Goal: Task Accomplishment & Management: Complete application form

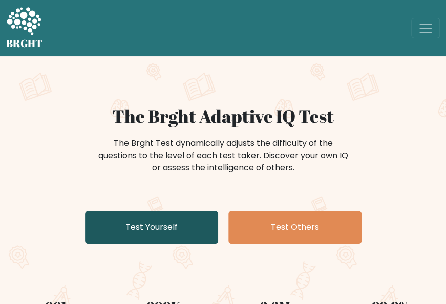
click at [131, 214] on link "Test Yourself" at bounding box center [151, 227] width 133 height 33
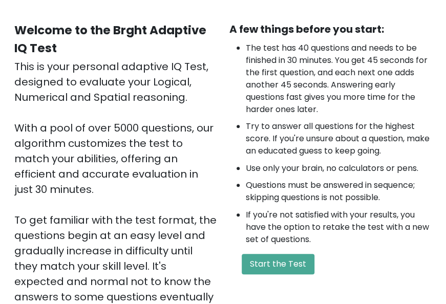
scroll to position [84, 0]
drag, startPoint x: 294, startPoint y: 279, endPoint x: 296, endPoint y: 262, distance: 16.5
click at [296, 262] on div "A few things before you start: The test has 40 questions and needs to be finish…" at bounding box center [330, 202] width 215 height 360
click at [296, 262] on button "Start the Test" at bounding box center [278, 264] width 73 height 21
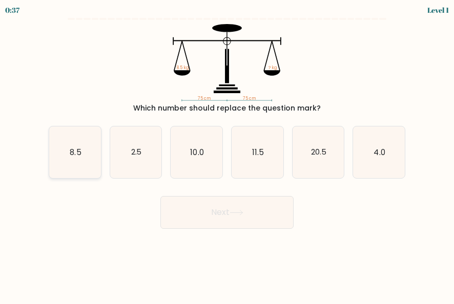
click at [88, 159] on icon "8.5" at bounding box center [75, 153] width 52 height 52
click at [227, 155] on input "a. 8.5" at bounding box center [227, 153] width 1 height 3
radio input "true"
click at [255, 226] on button "Next" at bounding box center [226, 212] width 133 height 33
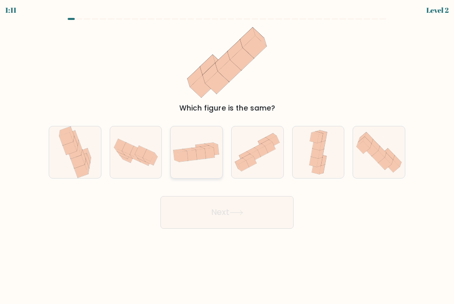
click at [199, 157] on icon at bounding box center [201, 154] width 10 height 11
click at [227, 155] on input "c." at bounding box center [227, 153] width 1 height 3
radio input "true"
click at [229, 215] on button "Next" at bounding box center [226, 212] width 133 height 33
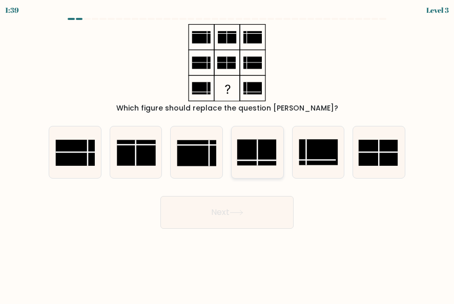
click at [252, 153] on rect at bounding box center [256, 152] width 39 height 26
click at [228, 153] on input "d." at bounding box center [227, 153] width 1 height 3
radio input "true"
click at [275, 206] on button "Next" at bounding box center [226, 212] width 133 height 33
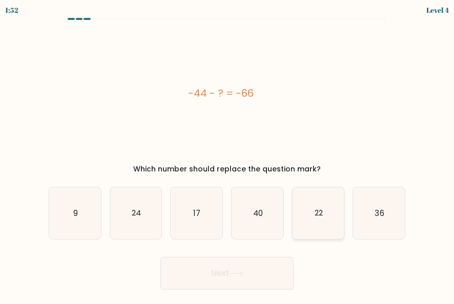
click at [312, 227] on icon "22" at bounding box center [319, 214] width 52 height 52
click at [228, 155] on input "e. 22" at bounding box center [227, 153] width 1 height 3
radio input "true"
click at [214, 283] on button "Next" at bounding box center [226, 273] width 133 height 33
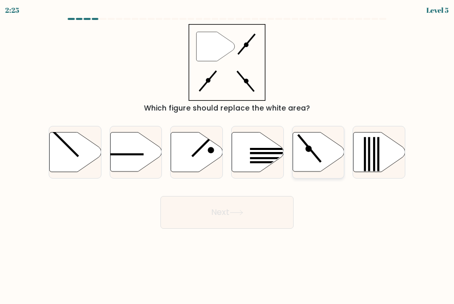
click at [304, 156] on icon at bounding box center [319, 151] width 52 height 39
click at [228, 155] on input "e." at bounding box center [227, 153] width 1 height 3
radio input "true"
click at [252, 203] on button "Next" at bounding box center [226, 212] width 133 height 33
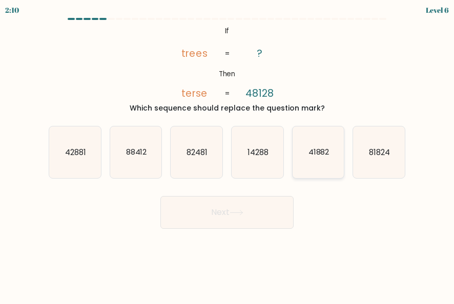
click at [313, 151] on text "41882" at bounding box center [318, 152] width 21 height 11
click at [228, 152] on input "e. 41882" at bounding box center [227, 153] width 1 height 3
radio input "true"
click at [260, 212] on button "Next" at bounding box center [226, 212] width 133 height 33
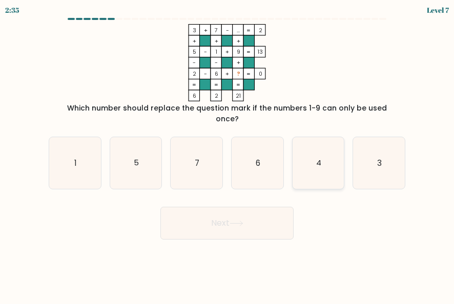
click at [320, 158] on text "4" at bounding box center [318, 163] width 5 height 11
click at [228, 154] on input "e. 4" at bounding box center [227, 153] width 1 height 3
radio input "true"
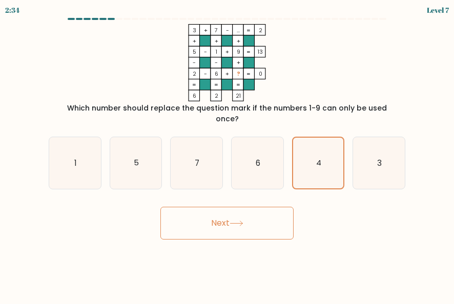
click at [265, 212] on button "Next" at bounding box center [226, 223] width 133 height 33
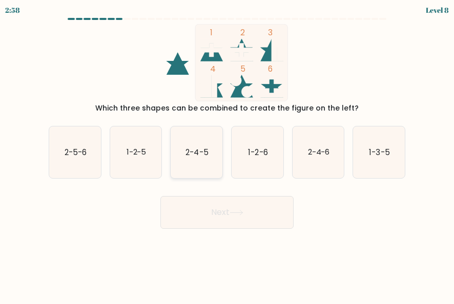
click at [195, 155] on text "2-4-5" at bounding box center [197, 152] width 23 height 11
click at [227, 155] on input "c. 2-4-5" at bounding box center [227, 153] width 1 height 3
radio input "true"
click at [234, 207] on button "Next" at bounding box center [226, 212] width 133 height 33
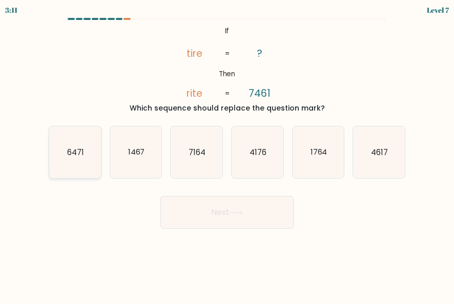
click at [59, 142] on icon "6471" at bounding box center [75, 153] width 52 height 52
click at [227, 152] on input "a. 6471" at bounding box center [227, 153] width 1 height 3
radio input "true"
click at [237, 222] on button "Next" at bounding box center [226, 212] width 133 height 33
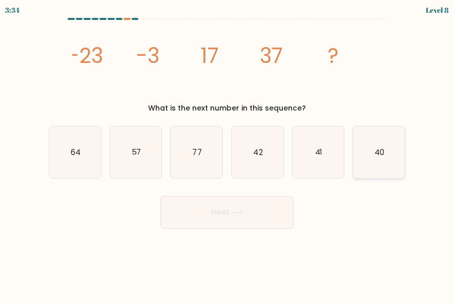
click at [376, 149] on text "40" at bounding box center [380, 152] width 10 height 11
click at [228, 152] on input "f. 40" at bounding box center [227, 153] width 1 height 3
radio input "true"
click at [396, 96] on div "image/svg+xml -23 -3 17 37 ? What is the next number in this sequence?" at bounding box center [227, 69] width 369 height 90
click at [140, 158] on icon "57" at bounding box center [136, 153] width 52 height 52
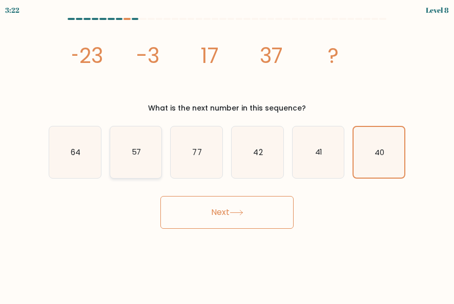
click at [227, 155] on input "b. 57" at bounding box center [227, 153] width 1 height 3
radio input "true"
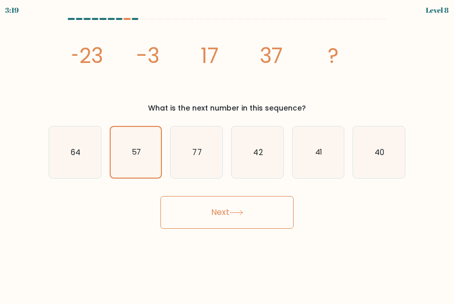
click at [271, 213] on button "Next" at bounding box center [226, 212] width 133 height 33
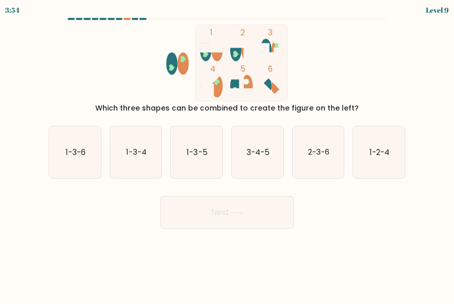
drag, startPoint x: 169, startPoint y: 107, endPoint x: 323, endPoint y: 105, distance: 154.3
click at [323, 105] on div "Which three shapes can be combined to create the figure on the left?" at bounding box center [227, 108] width 344 height 11
drag, startPoint x: 323, startPoint y: 105, endPoint x: 358, endPoint y: 106, distance: 34.9
click at [358, 106] on div "Which three shapes can be combined to create the figure on the left?" at bounding box center [227, 108] width 344 height 11
drag, startPoint x: 142, startPoint y: 107, endPoint x: 329, endPoint y: 103, distance: 186.6
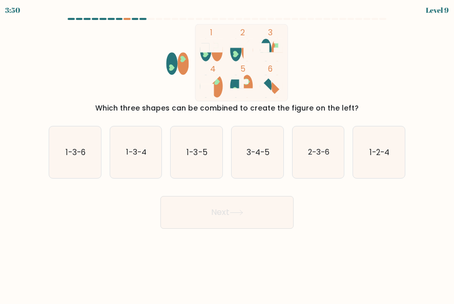
click at [329, 103] on div "Which three shapes can be combined to create the figure on the left?" at bounding box center [227, 108] width 344 height 11
drag, startPoint x: 329, startPoint y: 103, endPoint x: 178, endPoint y: 107, distance: 151.3
click at [178, 107] on div "Which three shapes can be combined to create the figure on the left?" at bounding box center [227, 108] width 344 height 11
drag, startPoint x: 178, startPoint y: 107, endPoint x: 172, endPoint y: 106, distance: 5.8
click at [172, 106] on div "Which three shapes can be combined to create the figure on the left?" at bounding box center [227, 108] width 344 height 11
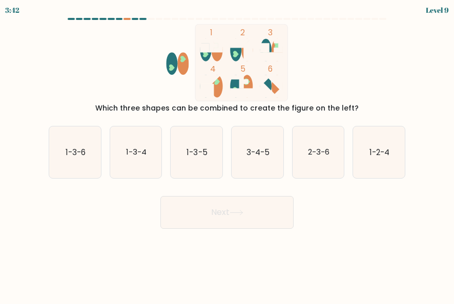
click at [342, 102] on div "1 2 3 4 5 6 Which three shapes can be combined to create the figure on the left?" at bounding box center [227, 69] width 369 height 90
click at [179, 149] on icon "1-3-5" at bounding box center [197, 153] width 52 height 52
click at [227, 152] on input "c. 1-3-5" at bounding box center [227, 153] width 1 height 3
radio input "true"
click at [226, 216] on button "Next" at bounding box center [226, 212] width 133 height 33
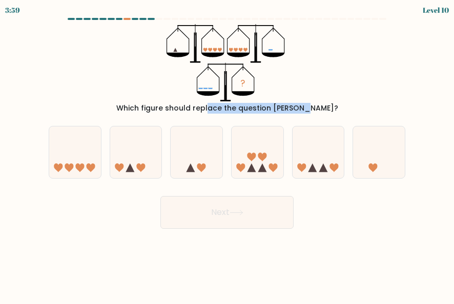
drag, startPoint x: 180, startPoint y: 111, endPoint x: 270, endPoint y: 107, distance: 89.8
click at [270, 107] on div "Which figure should replace the question mark?" at bounding box center [227, 108] width 344 height 11
drag, startPoint x: 270, startPoint y: 107, endPoint x: 243, endPoint y: 104, distance: 26.8
click at [243, 104] on div "Which figure should replace the question mark?" at bounding box center [227, 108] width 344 height 11
click at [188, 148] on icon at bounding box center [197, 152] width 52 height 43
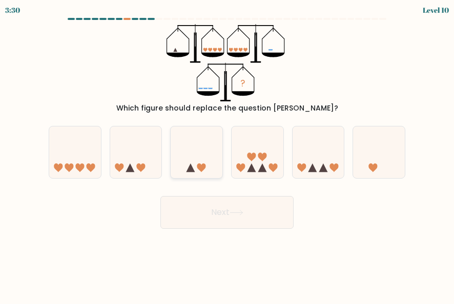
click at [227, 152] on input "c." at bounding box center [227, 153] width 1 height 3
radio input "true"
click at [275, 207] on button "Next" at bounding box center [226, 212] width 133 height 33
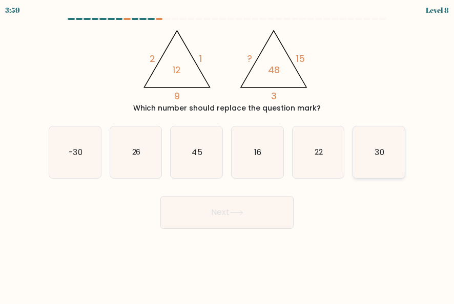
click at [381, 158] on icon "30" at bounding box center [379, 153] width 52 height 52
click at [228, 155] on input "f. 30" at bounding box center [227, 153] width 1 height 3
radio input "true"
click at [259, 203] on button "Next" at bounding box center [226, 212] width 133 height 33
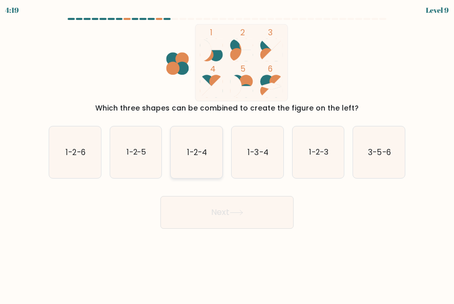
click at [201, 171] on icon "1-2-4" at bounding box center [197, 153] width 52 height 52
click at [227, 155] on input "c. 1-2-4" at bounding box center [227, 153] width 1 height 3
radio input "true"
click at [223, 222] on button "Next" at bounding box center [226, 212] width 133 height 33
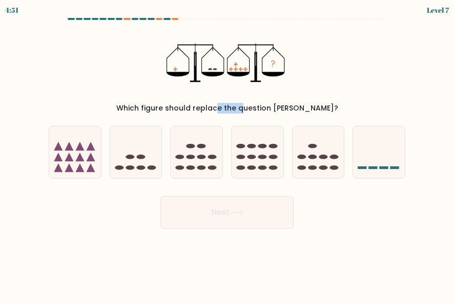
drag, startPoint x: 185, startPoint y: 110, endPoint x: 211, endPoint y: 109, distance: 26.7
click at [211, 109] on div "Which figure should replace the question mark?" at bounding box center [227, 108] width 344 height 11
drag, startPoint x: 211, startPoint y: 109, endPoint x: 172, endPoint y: 101, distance: 39.6
click at [172, 101] on div "? Which figure should replace the question mark?" at bounding box center [227, 69] width 369 height 90
click at [193, 151] on icon at bounding box center [197, 152] width 52 height 43
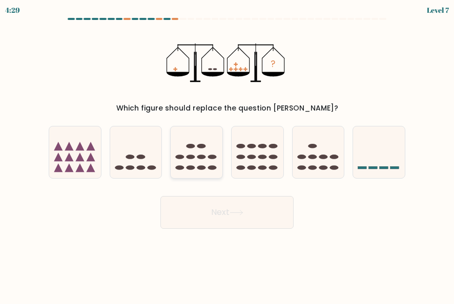
click at [227, 152] on input "c." at bounding box center [227, 153] width 1 height 3
radio input "true"
click at [235, 213] on icon at bounding box center [237, 213] width 14 height 6
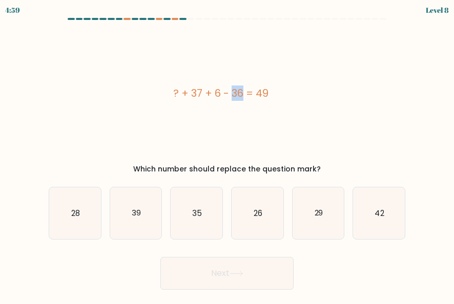
drag, startPoint x: 190, startPoint y: 92, endPoint x: 199, endPoint y: 92, distance: 8.7
click at [199, 92] on div "? + 37 + 6 - 36 = 49" at bounding box center [221, 93] width 344 height 15
drag, startPoint x: 199, startPoint y: 92, endPoint x: 204, endPoint y: 110, distance: 18.2
click at [204, 110] on div "? + 37 + 6 - 36 = 49" at bounding box center [221, 93] width 344 height 138
click at [13, 75] on form "a." at bounding box center [227, 154] width 454 height 272
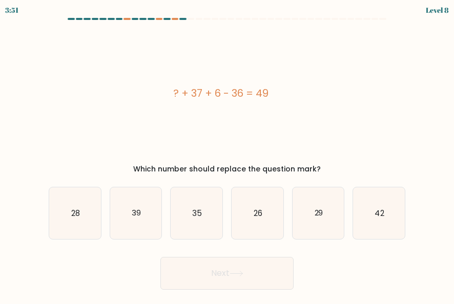
click at [201, 114] on div "? + 37 + 6 - 36 = 49" at bounding box center [221, 93] width 344 height 138
click at [385, 234] on icon "42" at bounding box center [379, 214] width 52 height 52
click at [228, 155] on input "f. 42" at bounding box center [227, 153] width 1 height 3
radio input "true"
click at [260, 267] on button "Next" at bounding box center [226, 273] width 133 height 33
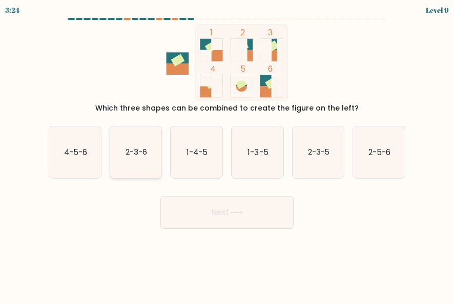
click at [145, 146] on icon "2-3-6" at bounding box center [136, 153] width 52 height 52
click at [227, 152] on input "b. 2-3-6" at bounding box center [227, 153] width 1 height 3
radio input "true"
click at [212, 207] on button "Next" at bounding box center [226, 212] width 133 height 33
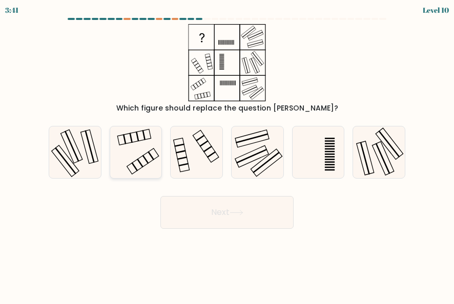
click at [149, 144] on icon at bounding box center [136, 153] width 52 height 52
click at [227, 152] on input "b." at bounding box center [227, 153] width 1 height 3
radio input "true"
click at [229, 210] on button "Next" at bounding box center [226, 212] width 133 height 33
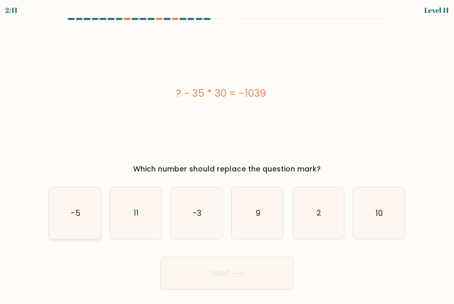
click at [74, 197] on icon "-5" at bounding box center [75, 214] width 52 height 52
click at [227, 155] on input "a. -5" at bounding box center [227, 153] width 1 height 3
radio input "true"
click at [220, 270] on button "Next" at bounding box center [226, 273] width 133 height 33
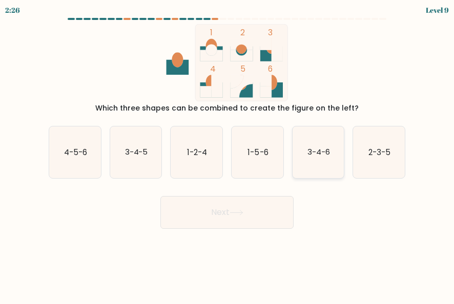
click at [324, 150] on text "3-4-6" at bounding box center [319, 152] width 23 height 11
click at [228, 152] on input "e. 3-4-6" at bounding box center [227, 153] width 1 height 3
radio input "true"
click at [253, 217] on button "Next" at bounding box center [226, 212] width 133 height 33
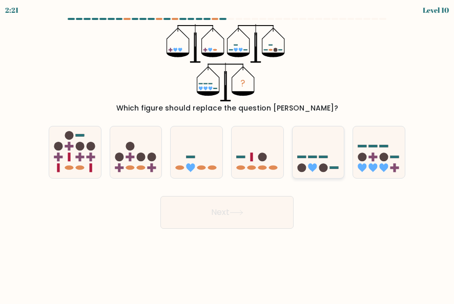
click at [304, 151] on icon at bounding box center [319, 152] width 52 height 43
click at [228, 152] on input "e." at bounding box center [227, 153] width 1 height 3
radio input "true"
click at [223, 216] on button "Next" at bounding box center [226, 212] width 133 height 33
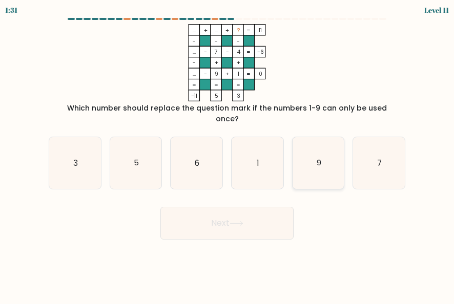
click at [314, 139] on icon "9" at bounding box center [319, 163] width 52 height 52
click at [228, 152] on input "e. 9" at bounding box center [227, 153] width 1 height 3
radio input "true"
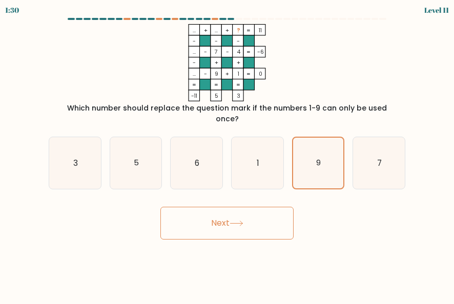
click at [226, 221] on button "Next" at bounding box center [226, 223] width 133 height 33
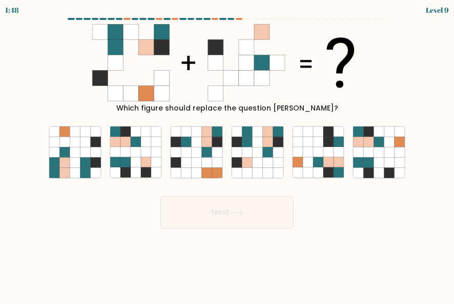
click at [351, 291] on body "1:48 Level 9" at bounding box center [227, 152] width 454 height 304
click at [228, 68] on icon at bounding box center [230, 62] width 15 height 15
click at [257, 151] on icon at bounding box center [257, 152] width 10 height 10
click at [228, 152] on input "d." at bounding box center [227, 153] width 1 height 3
radio input "true"
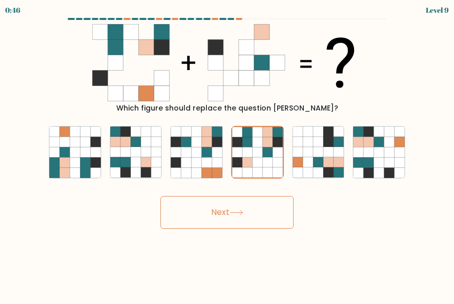
click at [247, 219] on button "Next" at bounding box center [226, 212] width 133 height 33
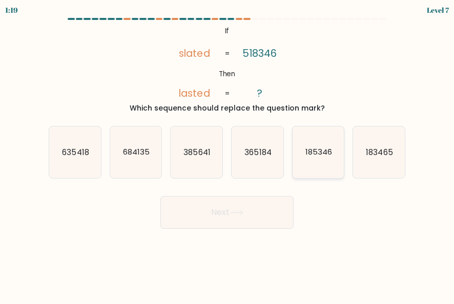
click at [317, 156] on text "185346" at bounding box center [318, 152] width 27 height 11
click at [228, 155] on input "e. 185346" at bounding box center [227, 153] width 1 height 3
radio input "true"
click at [248, 214] on button "Next" at bounding box center [226, 212] width 133 height 33
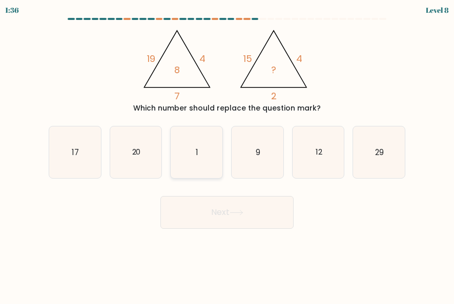
click at [193, 154] on icon "1" at bounding box center [197, 153] width 52 height 52
click at [227, 154] on input "c. 1" at bounding box center [227, 153] width 1 height 3
radio input "true"
click at [261, 222] on button "Next" at bounding box center [226, 212] width 133 height 33
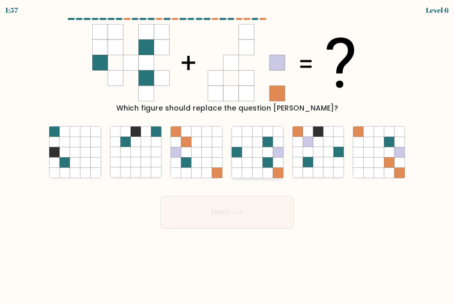
click at [250, 157] on icon at bounding box center [247, 152] width 10 height 10
click at [228, 155] on input "d." at bounding box center [227, 153] width 1 height 3
radio input "true"
click at [262, 208] on button "Next" at bounding box center [226, 212] width 133 height 33
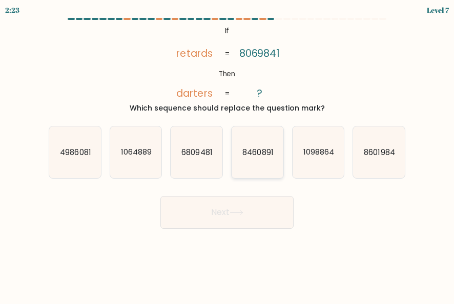
click at [275, 149] on icon "8460891" at bounding box center [258, 153] width 52 height 52
click at [228, 152] on input "d. 8460891" at bounding box center [227, 153] width 1 height 3
radio input "true"
click at [78, 153] on text "4986081" at bounding box center [75, 152] width 31 height 11
click at [227, 153] on input "a. 4986081" at bounding box center [227, 153] width 1 height 3
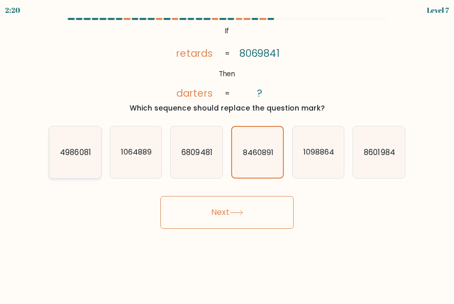
radio input "true"
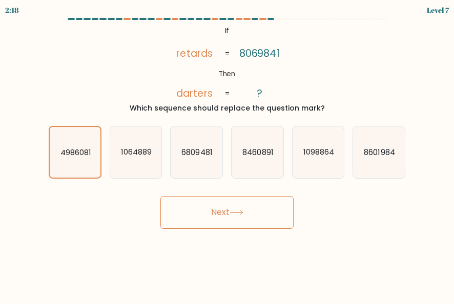
click at [265, 214] on button "Next" at bounding box center [226, 212] width 133 height 33
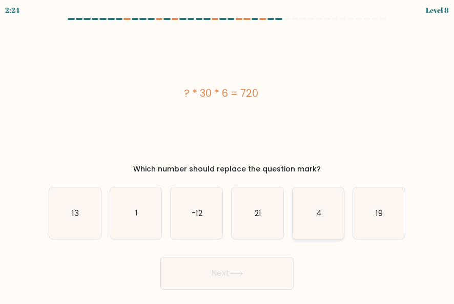
click at [326, 202] on icon "4" at bounding box center [319, 214] width 52 height 52
click at [228, 155] on input "e. 4" at bounding box center [227, 153] width 1 height 3
radio input "true"
click at [256, 285] on button "Next" at bounding box center [226, 273] width 133 height 33
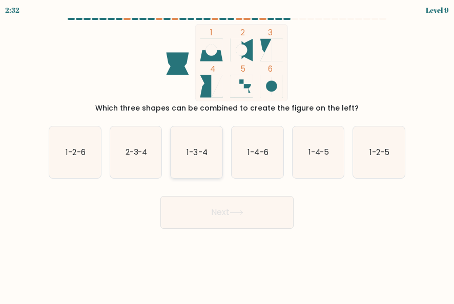
click at [195, 158] on icon "1-3-4" at bounding box center [197, 153] width 52 height 52
click at [227, 155] on input "c. 1-3-4" at bounding box center [227, 153] width 1 height 3
radio input "true"
click at [135, 155] on text "2-3-4" at bounding box center [136, 152] width 22 height 11
click at [227, 155] on input "b. 2-3-4" at bounding box center [227, 153] width 1 height 3
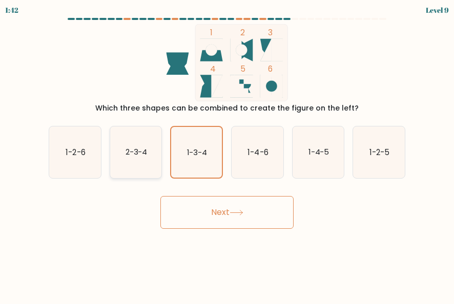
radio input "true"
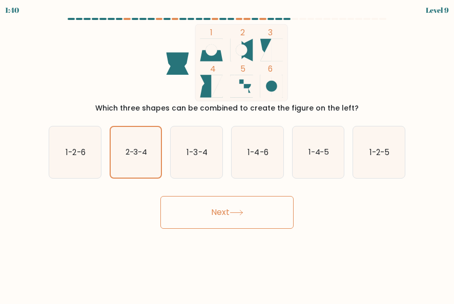
click at [256, 217] on button "Next" at bounding box center [226, 212] width 133 height 33
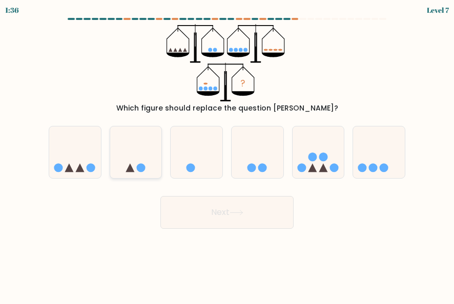
click at [141, 166] on circle at bounding box center [140, 167] width 9 height 9
click at [227, 155] on input "b." at bounding box center [227, 153] width 1 height 3
radio input "true"
click at [185, 212] on button "Next" at bounding box center [226, 212] width 133 height 33
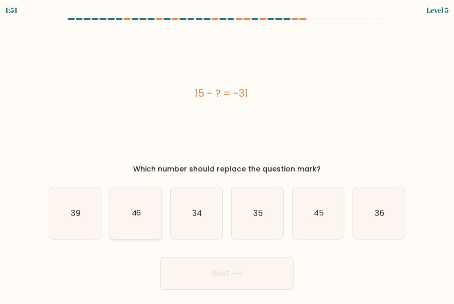
click at [138, 216] on text "46" at bounding box center [136, 213] width 10 height 11
click at [227, 155] on input "b. 46" at bounding box center [227, 153] width 1 height 3
radio input "true"
click at [247, 281] on button "Next" at bounding box center [226, 273] width 133 height 33
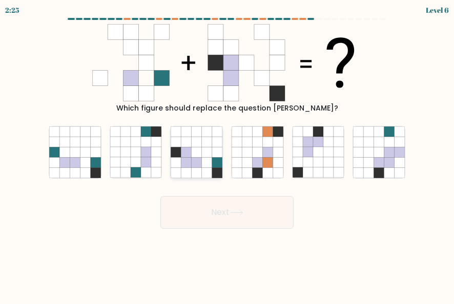
click at [190, 155] on icon at bounding box center [186, 152] width 10 height 10
click at [227, 155] on input "c." at bounding box center [227, 153] width 1 height 3
radio input "true"
click at [263, 214] on button "Next" at bounding box center [226, 212] width 133 height 33
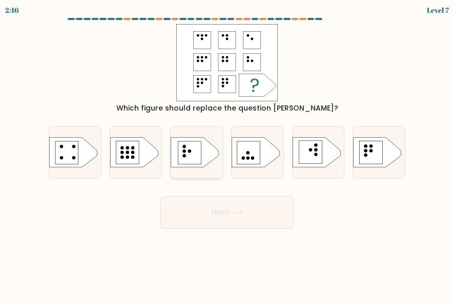
click at [175, 157] on icon at bounding box center [195, 152] width 48 height 30
click at [227, 155] on input "c." at bounding box center [227, 153] width 1 height 3
radio input "true"
click at [251, 212] on button "Next" at bounding box center [226, 212] width 133 height 33
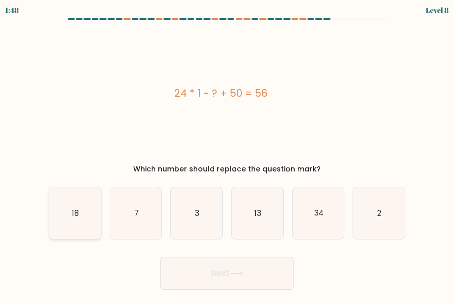
click at [78, 218] on text "18" at bounding box center [75, 213] width 7 height 11
click at [227, 155] on input "a. 18" at bounding box center [227, 153] width 1 height 3
radio input "true"
click at [247, 276] on button "Next" at bounding box center [226, 273] width 133 height 33
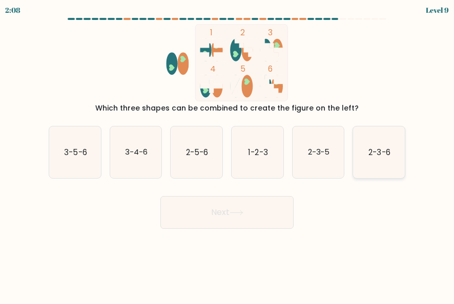
click at [395, 152] on icon "2-3-6" at bounding box center [379, 153] width 52 height 52
click at [228, 152] on input "f. 2-3-6" at bounding box center [227, 153] width 1 height 3
radio input "true"
click at [247, 210] on button "Next" at bounding box center [226, 212] width 133 height 33
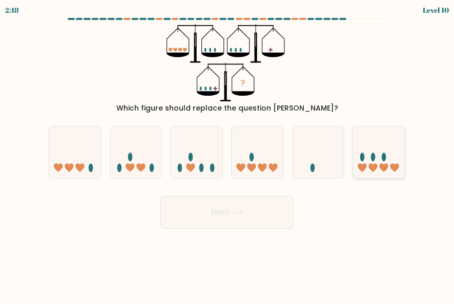
click at [387, 153] on icon at bounding box center [379, 152] width 52 height 43
click at [228, 153] on input "f." at bounding box center [227, 153] width 1 height 3
radio input "true"
click at [260, 219] on button "Next" at bounding box center [226, 212] width 133 height 33
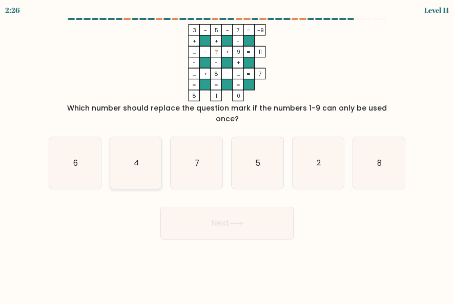
click at [136, 158] on icon "4" at bounding box center [136, 163] width 52 height 52
click at [227, 155] on input "b. 4" at bounding box center [227, 153] width 1 height 3
radio input "true"
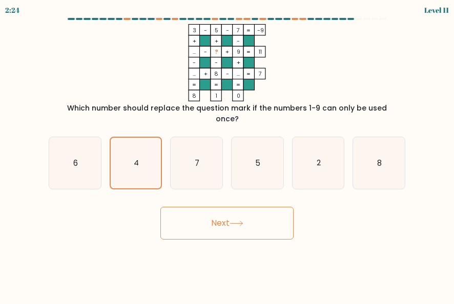
click at [254, 212] on button "Next" at bounding box center [226, 223] width 133 height 33
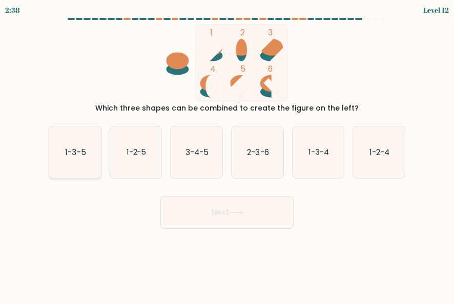
click at [79, 158] on icon "1-3-5" at bounding box center [75, 153] width 52 height 52
click at [227, 155] on input "a. 1-3-5" at bounding box center [227, 153] width 1 height 3
radio input "true"
click at [274, 217] on button "Next" at bounding box center [226, 212] width 133 height 33
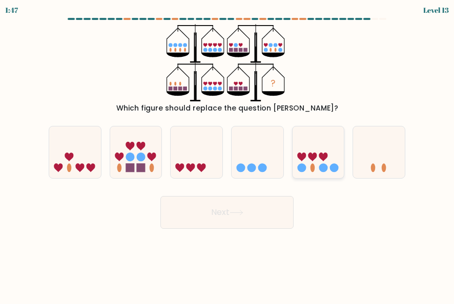
click at [313, 156] on icon at bounding box center [312, 157] width 9 height 9
click at [228, 155] on input "e." at bounding box center [227, 153] width 1 height 3
radio input "true"
click at [252, 211] on button "Next" at bounding box center [226, 212] width 133 height 33
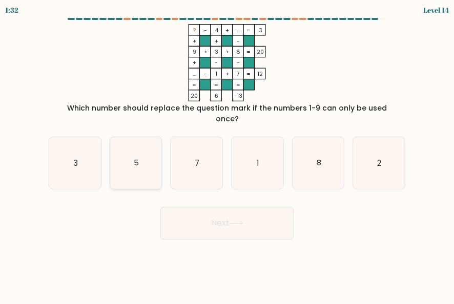
click at [138, 158] on text "5" at bounding box center [136, 163] width 5 height 11
click at [227, 154] on input "b. 5" at bounding box center [227, 153] width 1 height 3
radio input "true"
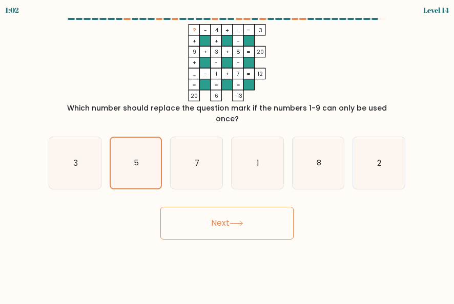
click at [265, 209] on button "Next" at bounding box center [226, 223] width 133 height 33
click at [224, 213] on button "Next" at bounding box center [226, 223] width 133 height 33
click at [263, 209] on button "Next" at bounding box center [226, 223] width 133 height 33
click at [193, 217] on button "Next" at bounding box center [226, 223] width 133 height 33
click at [135, 158] on text "5" at bounding box center [136, 163] width 5 height 10
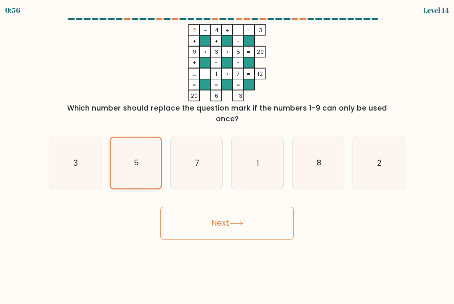
click at [227, 153] on input "b. 5" at bounding box center [227, 153] width 1 height 3
click at [189, 213] on button "Next" at bounding box center [226, 223] width 133 height 33
click at [237, 217] on button "Next" at bounding box center [226, 223] width 133 height 33
click at [281, 208] on button "Next" at bounding box center [226, 223] width 133 height 33
click at [196, 160] on icon "7" at bounding box center [197, 163] width 52 height 52
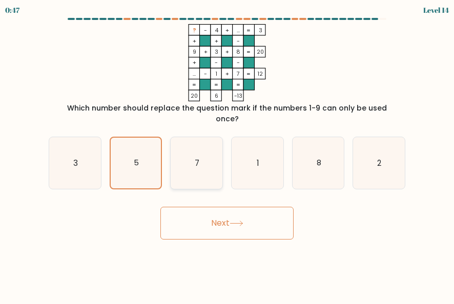
click at [227, 155] on input "c. 7" at bounding box center [227, 153] width 1 height 3
radio input "true"
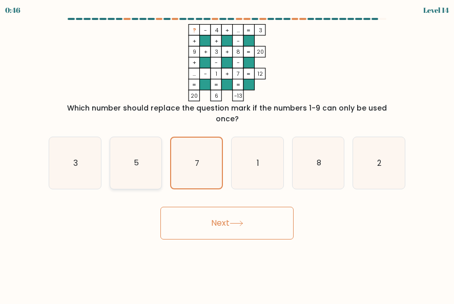
click at [145, 147] on icon "5" at bounding box center [136, 163] width 52 height 52
click at [227, 152] on input "b. 5" at bounding box center [227, 153] width 1 height 3
radio input "true"
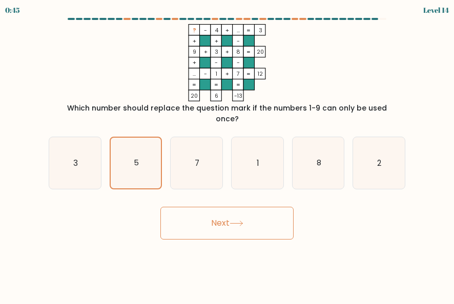
click at [242, 217] on button "Next" at bounding box center [226, 223] width 133 height 33
click at [315, 146] on icon "8" at bounding box center [319, 163] width 52 height 52
click at [228, 152] on input "e. 8" at bounding box center [227, 153] width 1 height 3
radio input "true"
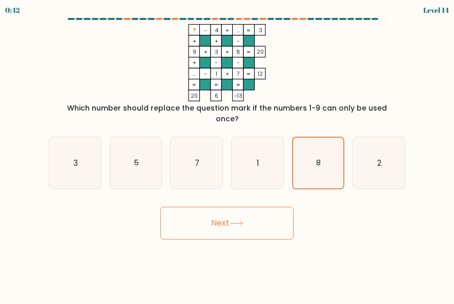
click at [248, 209] on button "Next" at bounding box center [226, 223] width 133 height 33
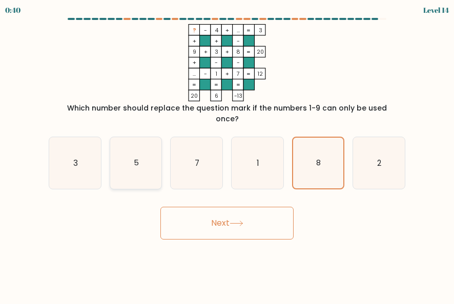
click at [129, 154] on icon "5" at bounding box center [136, 163] width 52 height 52
click at [227, 154] on input "b. 5" at bounding box center [227, 153] width 1 height 3
radio input "true"
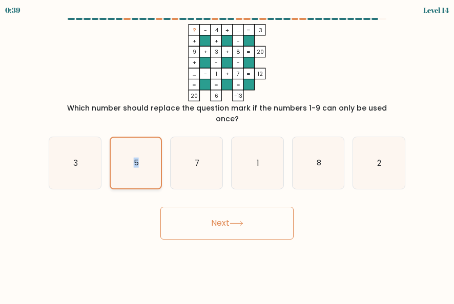
click at [129, 154] on icon "5" at bounding box center [136, 163] width 51 height 51
click at [227, 154] on input "b. 5" at bounding box center [227, 153] width 1 height 3
click at [229, 220] on button "Next" at bounding box center [226, 223] width 133 height 33
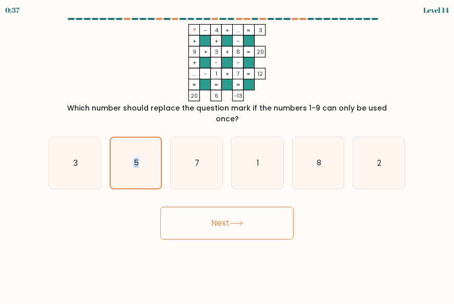
click at [229, 220] on button "Next" at bounding box center [226, 223] width 133 height 33
click at [235, 209] on button "Next" at bounding box center [226, 223] width 133 height 33
click at [242, 221] on button "Next" at bounding box center [226, 223] width 133 height 33
click at [249, 217] on button "Next" at bounding box center [226, 223] width 133 height 33
click at [255, 213] on button "Next" at bounding box center [226, 223] width 133 height 33
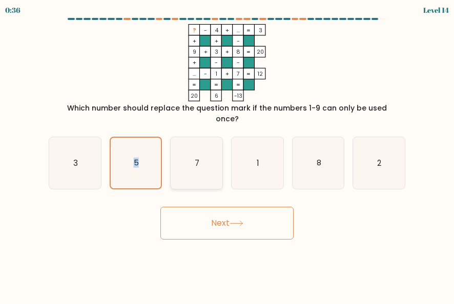
click at [196, 168] on icon "7" at bounding box center [197, 163] width 52 height 52
click at [227, 155] on input "c. 7" at bounding box center [227, 153] width 1 height 3
radio input "true"
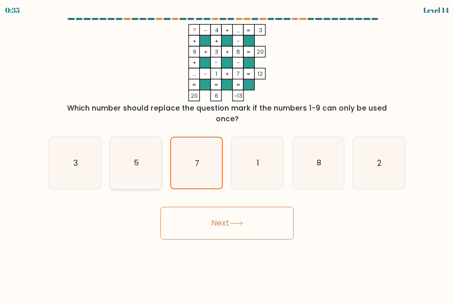
click at [138, 158] on text "5" at bounding box center [136, 163] width 5 height 11
click at [227, 152] on input "b. 5" at bounding box center [227, 153] width 1 height 3
radio input "true"
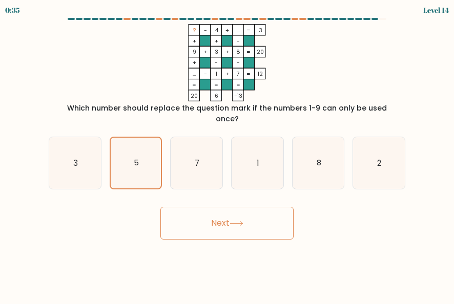
click at [243, 207] on button "Next" at bounding box center [226, 223] width 133 height 33
click at [251, 215] on button "Next" at bounding box center [226, 223] width 133 height 33
click at [256, 212] on button "Next" at bounding box center [226, 223] width 133 height 33
click at [252, 212] on button "Next" at bounding box center [226, 223] width 133 height 33
click at [241, 221] on icon at bounding box center [237, 224] width 14 height 6
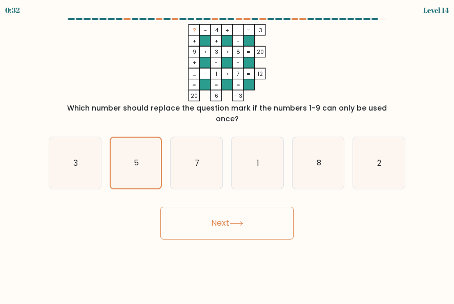
click at [244, 207] on button "Next" at bounding box center [226, 223] width 133 height 33
click at [246, 213] on button "Next" at bounding box center [226, 223] width 133 height 33
click at [248, 218] on button "Next" at bounding box center [226, 223] width 133 height 33
click at [246, 228] on button "Next" at bounding box center [226, 223] width 133 height 33
click at [251, 228] on button "Next" at bounding box center [226, 223] width 133 height 33
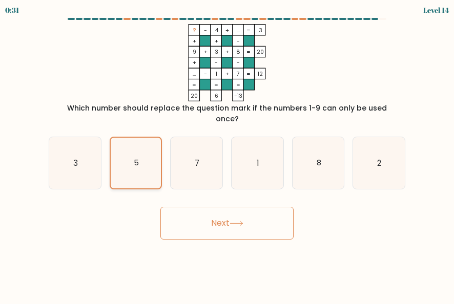
click at [138, 162] on icon "5" at bounding box center [136, 163] width 51 height 51
click at [227, 155] on input "b. 5" at bounding box center [227, 153] width 1 height 3
click at [256, 217] on button "Next" at bounding box center [226, 223] width 133 height 33
click at [262, 227] on button "Next" at bounding box center [226, 223] width 133 height 33
click at [259, 227] on button "Next" at bounding box center [226, 223] width 133 height 33
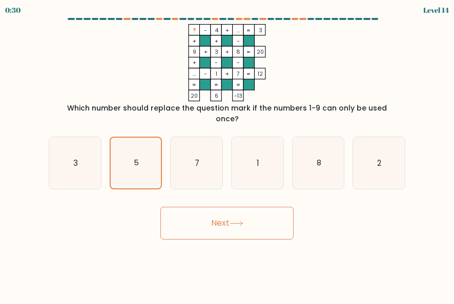
click at [261, 221] on button "Next" at bounding box center [226, 223] width 133 height 33
click at [218, 207] on button "Next" at bounding box center [226, 223] width 133 height 33
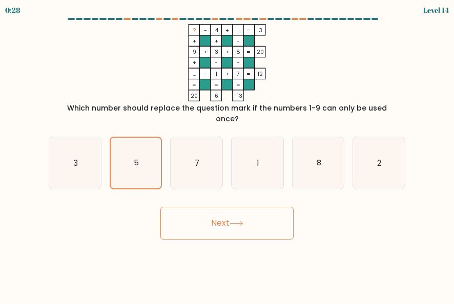
click at [218, 207] on button "Next" at bounding box center [226, 223] width 133 height 33
click at [206, 161] on icon "7" at bounding box center [197, 163] width 52 height 52
click at [227, 155] on input "c. 7" at bounding box center [227, 153] width 1 height 3
radio input "true"
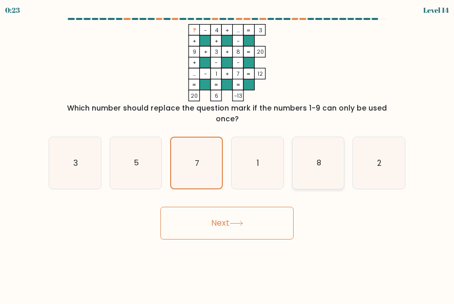
click at [334, 143] on icon "8" at bounding box center [319, 163] width 52 height 52
click at [228, 152] on input "e. 8" at bounding box center [227, 153] width 1 height 3
radio input "true"
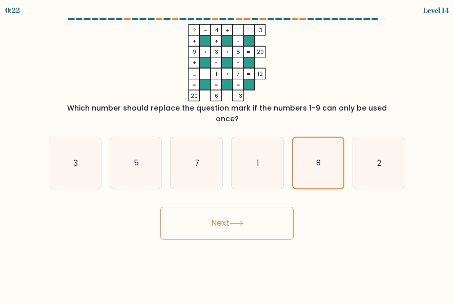
click at [247, 208] on button "Next" at bounding box center [226, 223] width 133 height 33
click at [248, 156] on icon "1" at bounding box center [258, 163] width 52 height 52
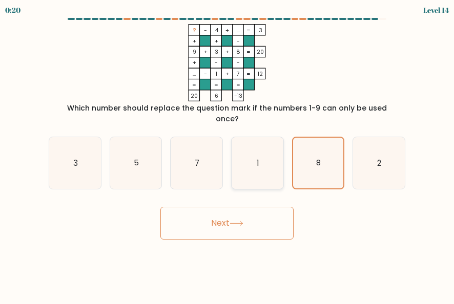
click at [228, 155] on input "d. 1" at bounding box center [227, 153] width 1 height 3
radio input "true"
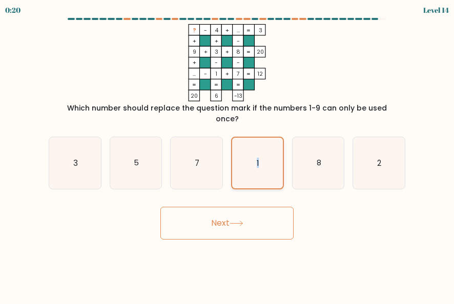
click at [248, 156] on icon "1" at bounding box center [257, 163] width 51 height 51
click at [228, 155] on input "d. 1" at bounding box center [227, 153] width 1 height 3
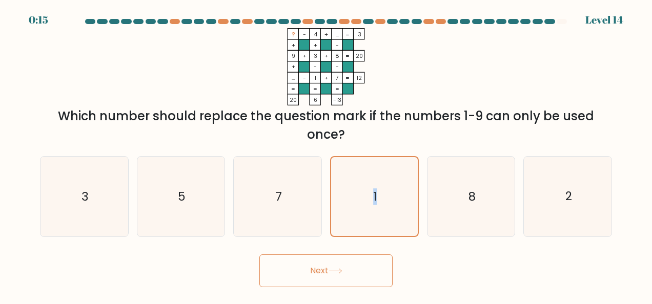
click at [331, 273] on icon at bounding box center [336, 272] width 14 height 6
click at [176, 202] on icon "5" at bounding box center [181, 197] width 80 height 80
click at [326, 155] on input "b. 5" at bounding box center [326, 153] width 1 height 3
radio input "true"
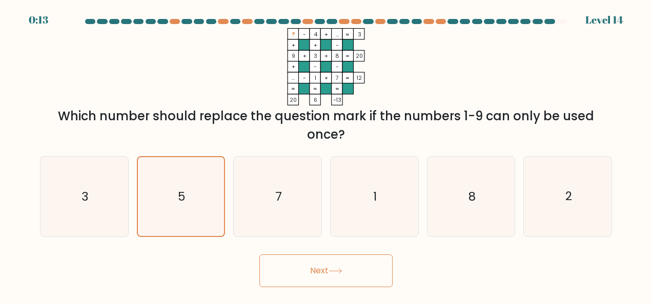
click at [320, 264] on button "Next" at bounding box center [325, 271] width 133 height 33
click at [325, 269] on button "Next" at bounding box center [325, 271] width 133 height 33
click at [322, 272] on button "Next" at bounding box center [325, 271] width 133 height 33
click at [87, 193] on text "3" at bounding box center [84, 197] width 7 height 16
click at [326, 155] on input "a. 3" at bounding box center [326, 153] width 1 height 3
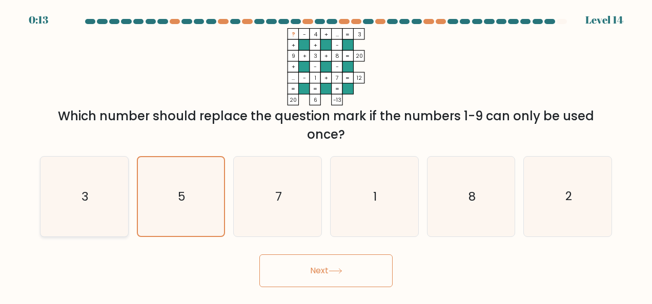
radio input "true"
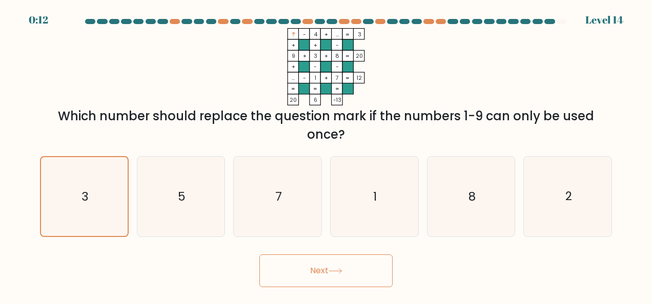
click at [354, 263] on button "Next" at bounding box center [325, 271] width 133 height 33
click at [353, 283] on button "Next" at bounding box center [325, 271] width 133 height 33
click at [351, 287] on button "Next" at bounding box center [325, 271] width 133 height 33
click at [350, 284] on button "Next" at bounding box center [325, 271] width 133 height 33
click at [289, 196] on icon "7" at bounding box center [278, 197] width 80 height 80
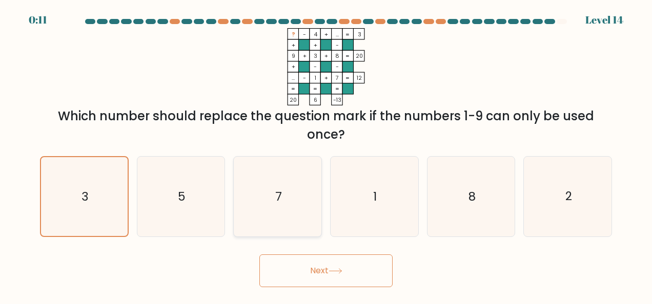
click at [326, 155] on input "c. 7" at bounding box center [326, 153] width 1 height 3
radio input "true"
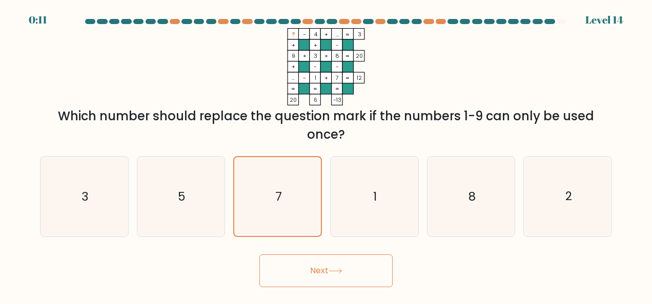
click at [316, 283] on button "Next" at bounding box center [325, 271] width 133 height 33
click at [335, 284] on button "Next" at bounding box center [325, 271] width 133 height 33
click at [336, 274] on button "Next" at bounding box center [325, 271] width 133 height 33
click at [338, 275] on button "Next" at bounding box center [325, 271] width 133 height 33
click at [338, 272] on icon at bounding box center [336, 272] width 14 height 6
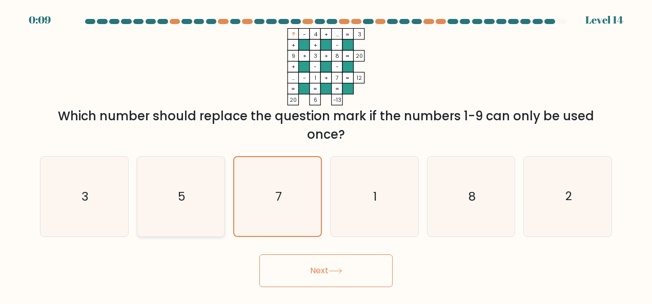
click at [170, 196] on icon "5" at bounding box center [181, 197] width 80 height 80
click at [326, 155] on input "b. 5" at bounding box center [326, 153] width 1 height 3
radio input "true"
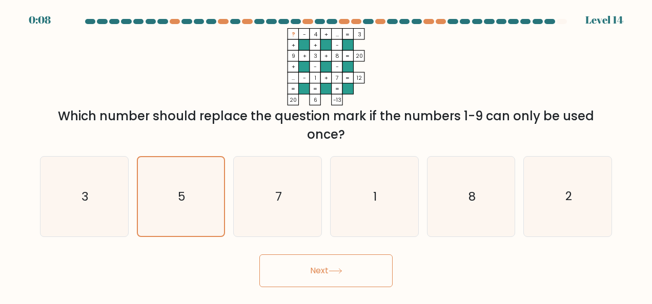
click at [336, 265] on button "Next" at bounding box center [325, 271] width 133 height 33
click at [338, 277] on button "Next" at bounding box center [325, 271] width 133 height 33
click at [345, 281] on button "Next" at bounding box center [325, 271] width 133 height 33
click at [347, 285] on button "Next" at bounding box center [325, 271] width 133 height 33
click at [454, 180] on icon "2" at bounding box center [568, 197] width 80 height 80
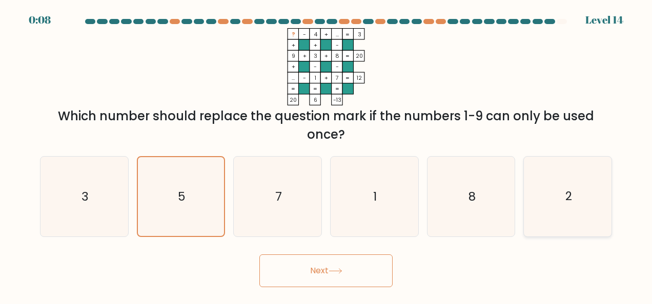
click at [326, 155] on input "f. 2" at bounding box center [326, 153] width 1 height 3
radio input "true"
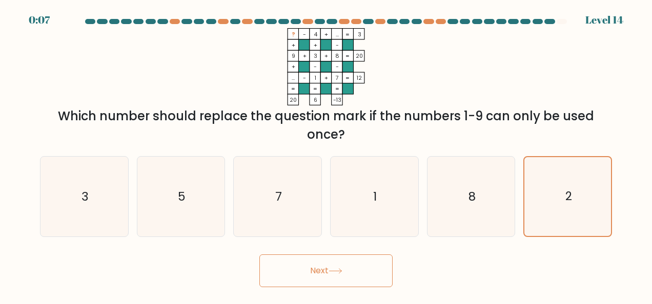
click at [335, 267] on button "Next" at bounding box center [325, 271] width 133 height 33
click at [336, 276] on button "Next" at bounding box center [325, 271] width 133 height 33
click at [337, 276] on button "Next" at bounding box center [325, 271] width 133 height 33
click at [335, 273] on icon at bounding box center [336, 272] width 14 height 6
click at [333, 283] on button "Next" at bounding box center [325, 271] width 133 height 33
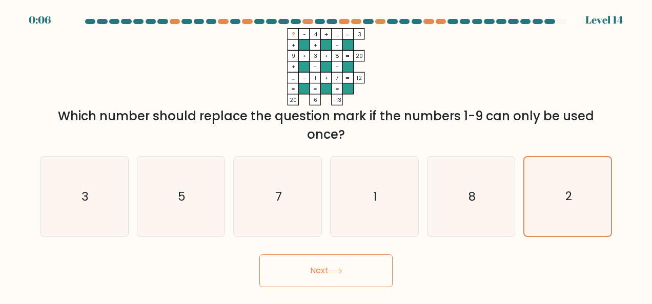
click at [335, 283] on button "Next" at bounding box center [325, 271] width 133 height 33
click at [327, 275] on button "Next" at bounding box center [325, 271] width 133 height 33
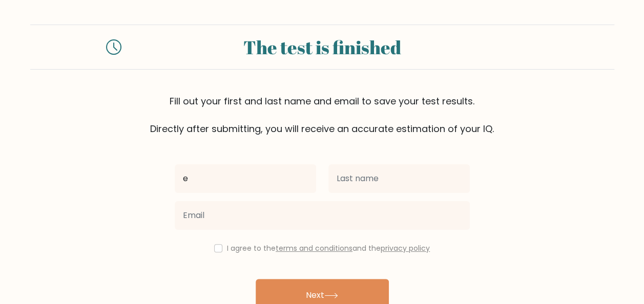
type input "[PERSON_NAME]"
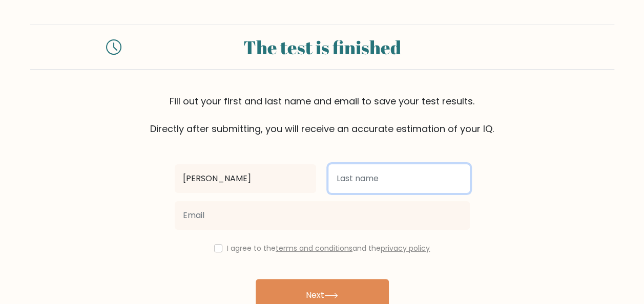
click at [369, 182] on input "text" at bounding box center [399, 179] width 141 height 29
type input "TANCHIATCO"
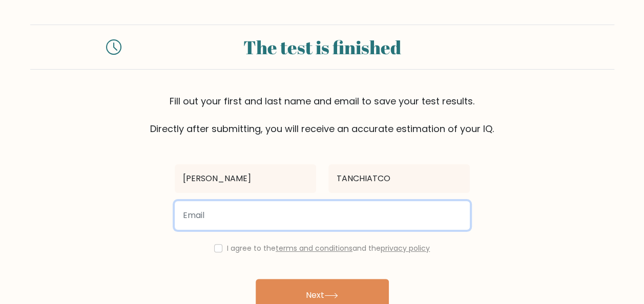
click at [317, 220] on input "email" at bounding box center [322, 215] width 295 height 29
type input "emilianotanchiatco@gmail.com"
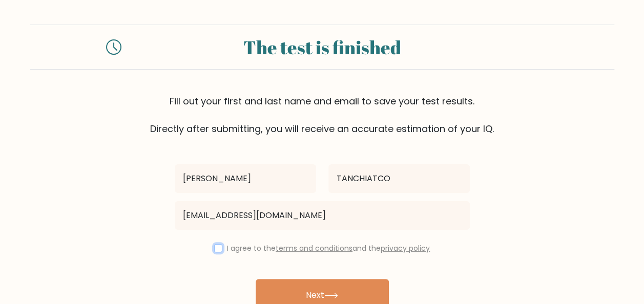
click at [215, 249] on input "checkbox" at bounding box center [218, 248] width 8 height 8
checkbox input "true"
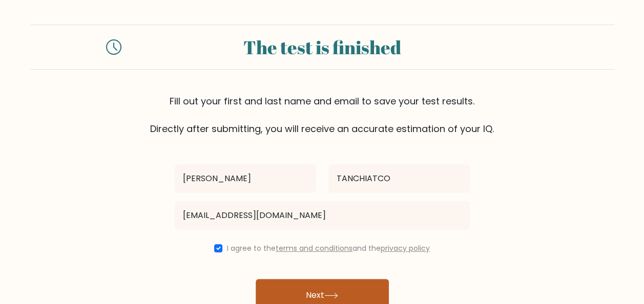
click at [297, 288] on button "Next" at bounding box center [322, 295] width 133 height 33
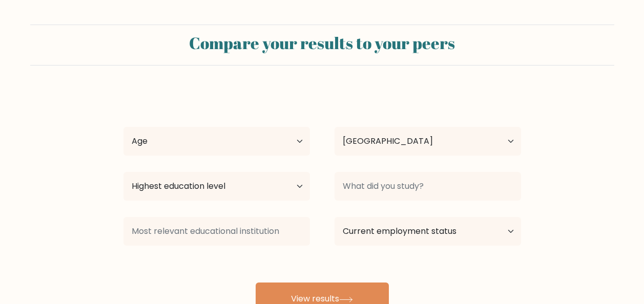
select select "PH"
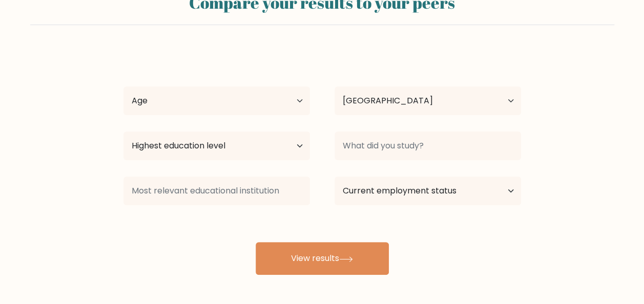
scroll to position [45, 0]
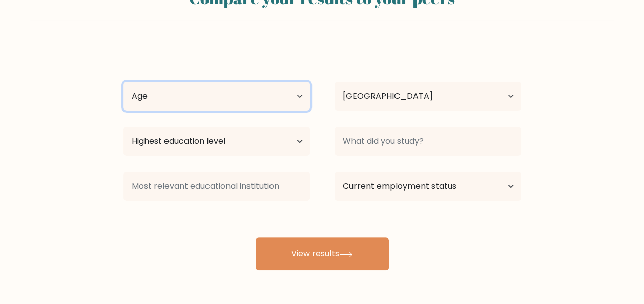
click at [178, 89] on select "Age Under 18 years old 18-24 years old 25-34 years old 35-44 years old 45-54 ye…" at bounding box center [217, 96] width 187 height 29
select select "25_34"
click at [124, 82] on select "Age Under 18 years old 18-24 years old 25-34 years old 35-44 years old 45-54 ye…" at bounding box center [217, 96] width 187 height 29
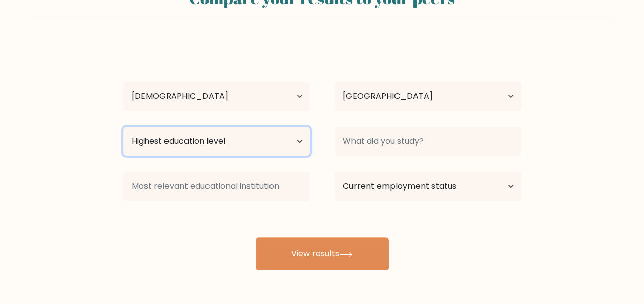
click at [224, 141] on select "Highest education level No schooling Primary Lower Secondary Upper Secondary Oc…" at bounding box center [217, 141] width 187 height 29
select select "bachelors_degree"
click at [124, 127] on select "Highest education level No schooling Primary Lower Secondary Upper Secondary Oc…" at bounding box center [217, 141] width 187 height 29
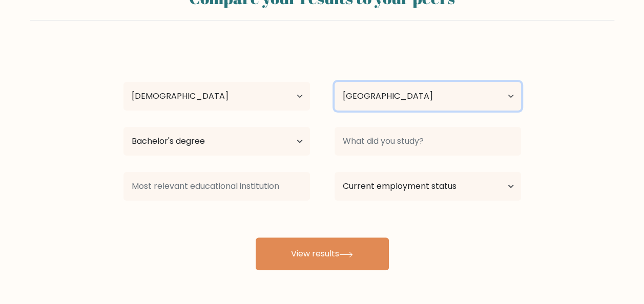
click at [415, 99] on select "Country Afghanistan Albania Algeria American Samoa Andorra Angola Anguilla Anta…" at bounding box center [428, 96] width 187 height 29
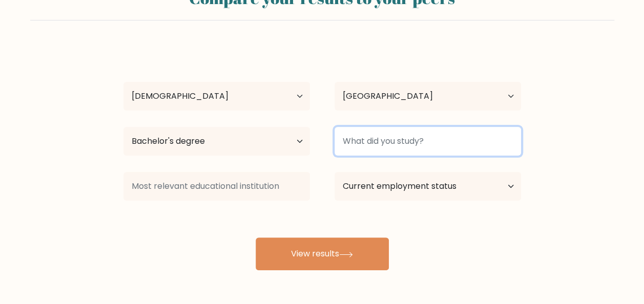
click at [395, 145] on input at bounding box center [428, 141] width 187 height 29
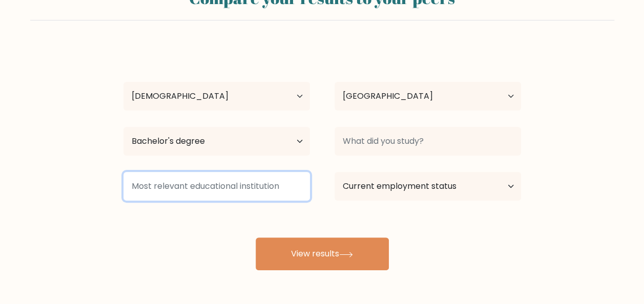
click at [224, 197] on input at bounding box center [217, 186] width 187 height 29
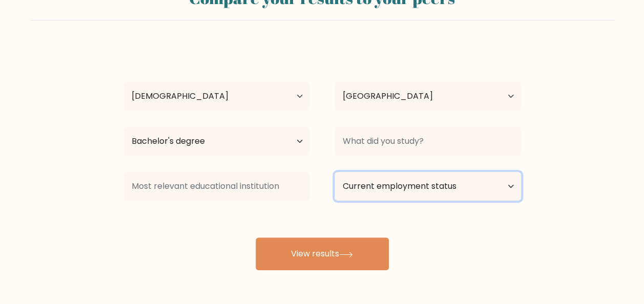
click at [355, 192] on select "Current employment status Employed Student Retired Other / prefer not to answer" at bounding box center [428, 186] width 187 height 29
select select "employed"
click at [335, 172] on select "Current employment status Employed Student Retired Other / prefer not to answer" at bounding box center [428, 186] width 187 height 29
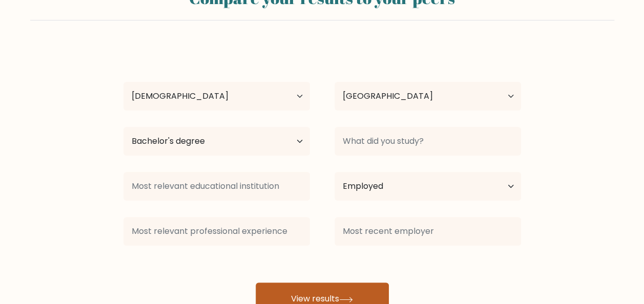
click at [342, 297] on icon at bounding box center [346, 300] width 14 height 6
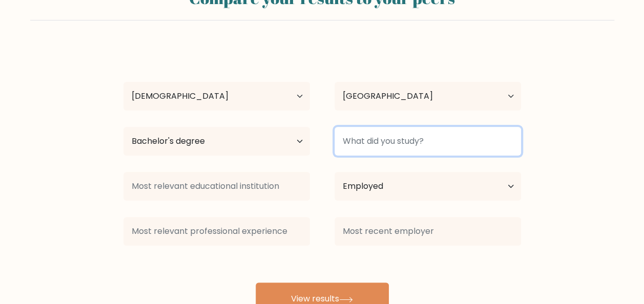
click at [449, 146] on input at bounding box center [428, 141] width 187 height 29
type input "b"
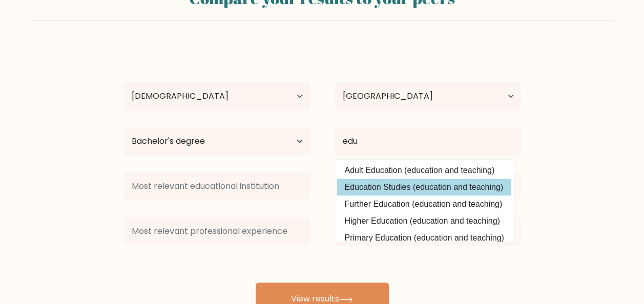
click at [442, 181] on div "EMILIANO TANCHIATCO Age Under 18 years old 18-24 years old 25-34 years old 35-4…" at bounding box center [322, 180] width 410 height 271
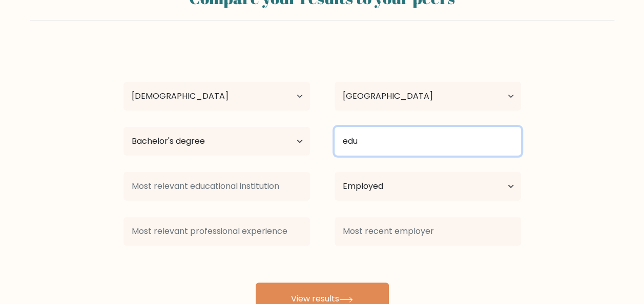
click at [415, 148] on input "edu" at bounding box center [428, 141] width 187 height 29
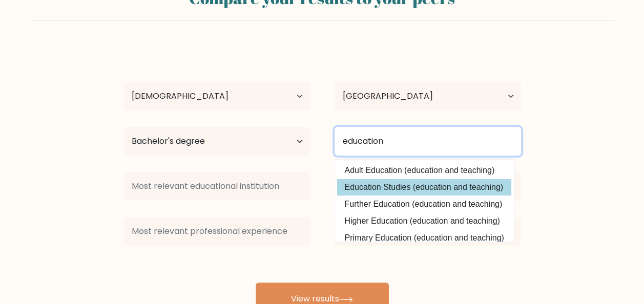
type input "education"
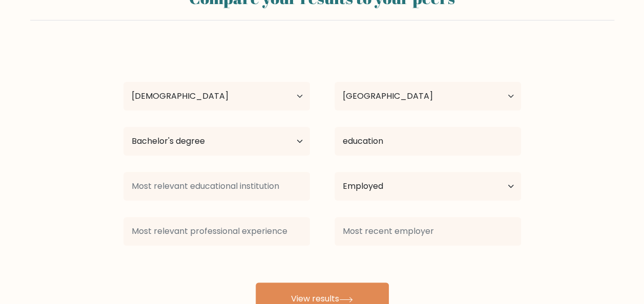
click at [402, 186] on div "EMILIANO TANCHIATCO Age Under 18 years old 18-24 years old 25-34 years old 35-4…" at bounding box center [322, 180] width 410 height 271
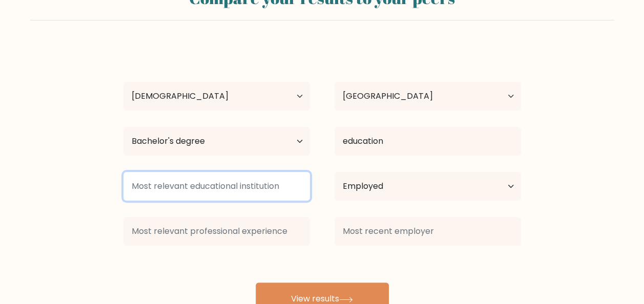
click at [230, 191] on input at bounding box center [217, 186] width 187 height 29
type input "deped"
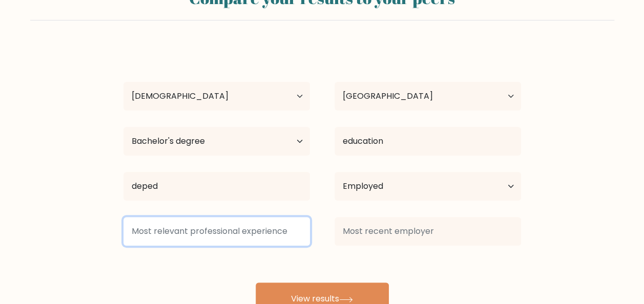
click at [223, 229] on input at bounding box center [217, 231] width 187 height 29
type input "deped"
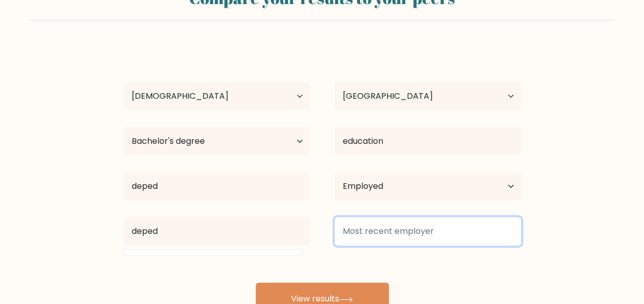
click at [384, 222] on input at bounding box center [428, 231] width 187 height 29
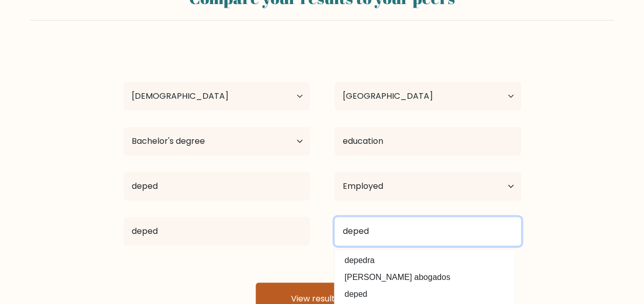
type input "deped"
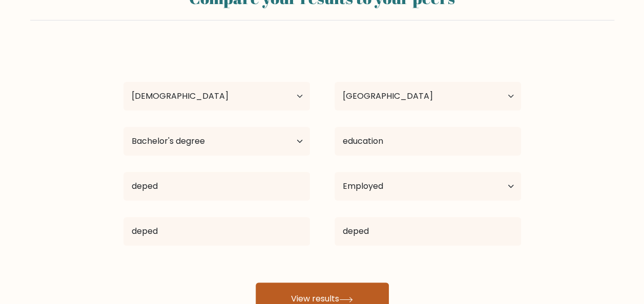
click at [283, 290] on button "View results" at bounding box center [322, 299] width 133 height 33
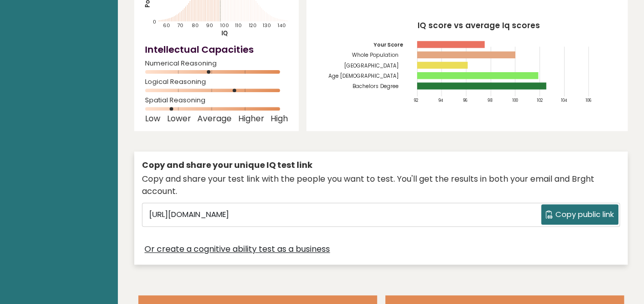
scroll to position [170, 0]
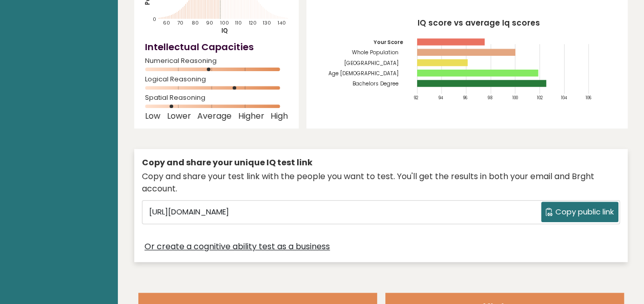
click at [580, 207] on span "Copy public link" at bounding box center [585, 213] width 58 height 12
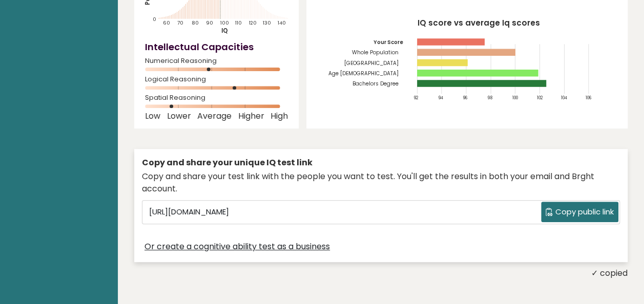
drag, startPoint x: 580, startPoint y: 186, endPoint x: 569, endPoint y: 178, distance: 13.4
click at [569, 207] on span "Copy public link" at bounding box center [585, 213] width 58 height 12
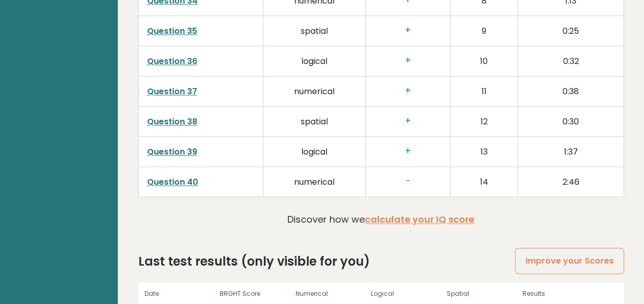
scroll to position [2672, 0]
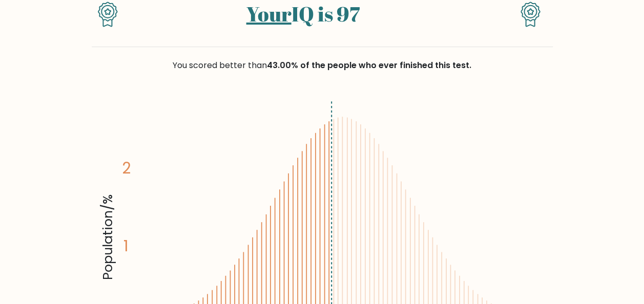
scroll to position [104, 0]
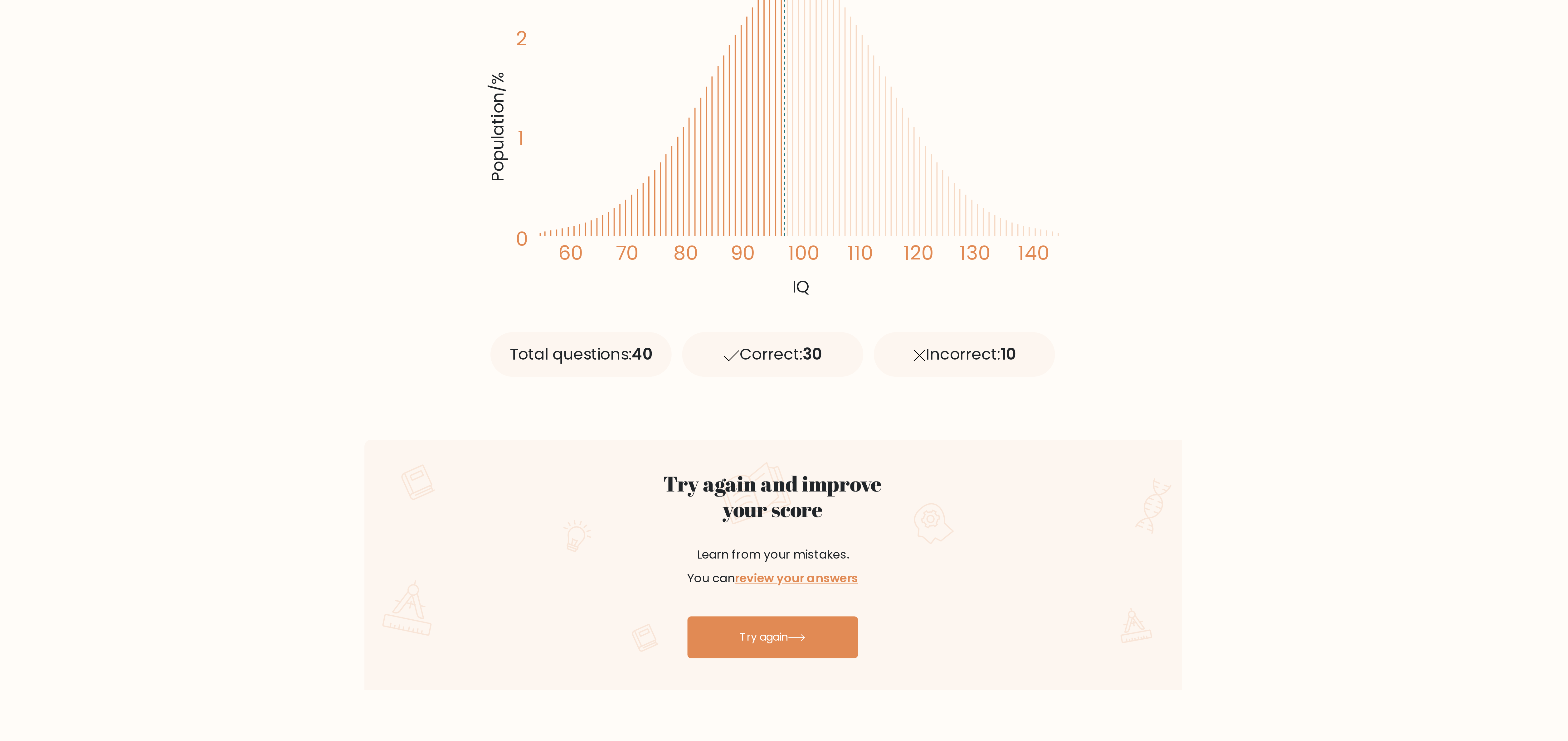
scroll to position [0, 0]
